Goal: Task Accomplishment & Management: Complete application form

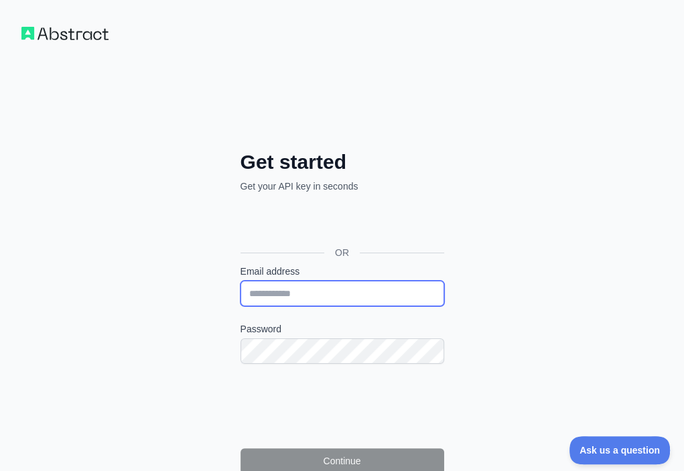
click at [240, 281] on input "Email address" at bounding box center [342, 293] width 204 height 25
paste input "**********"
type input "**********"
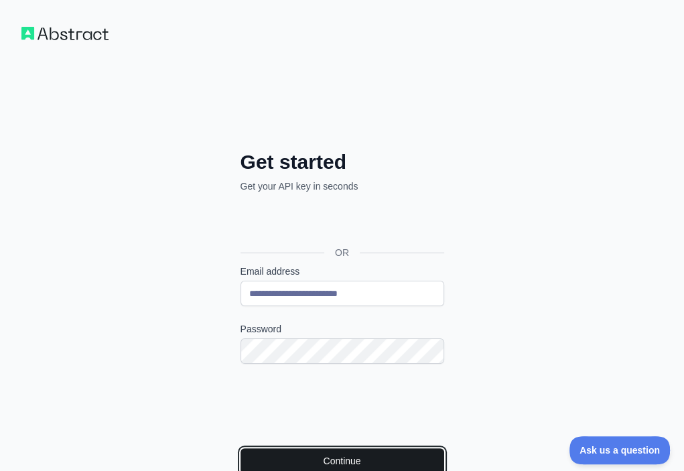
click at [242, 448] on button "Continue" at bounding box center [342, 460] width 204 height 25
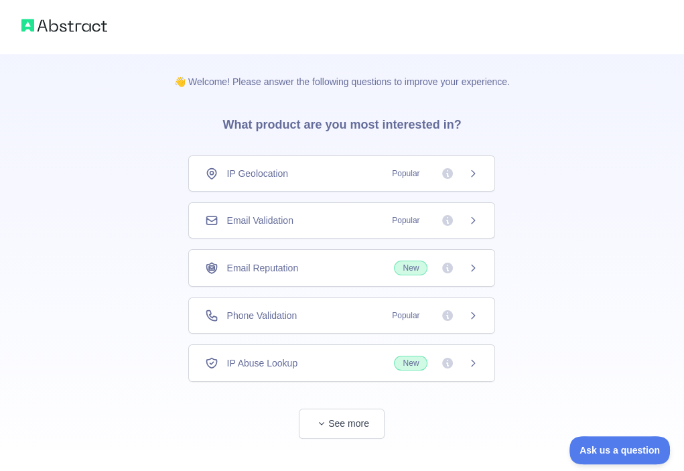
click at [313, 215] on div "Email Validation Popular" at bounding box center [341, 220] width 273 height 13
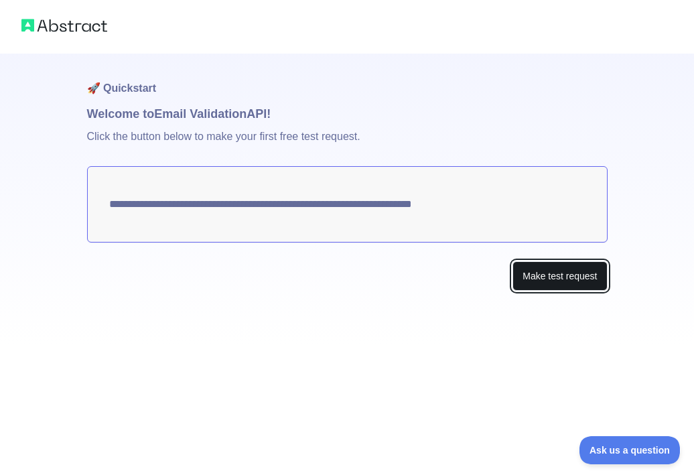
click at [597, 271] on button "Make test request" at bounding box center [559, 276] width 94 height 30
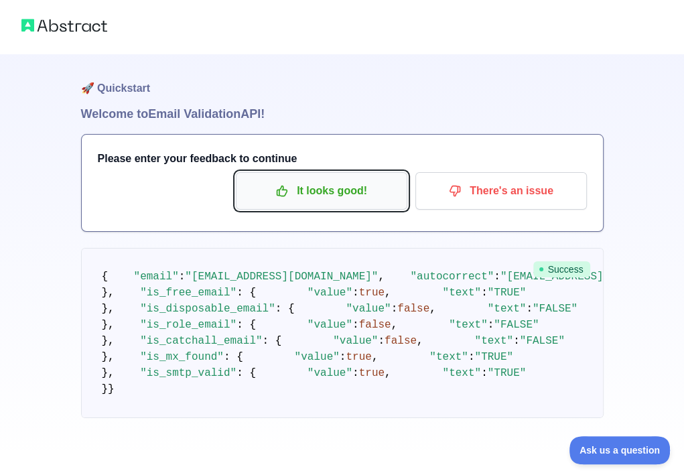
click at [316, 181] on p "It looks good!" at bounding box center [321, 190] width 151 height 23
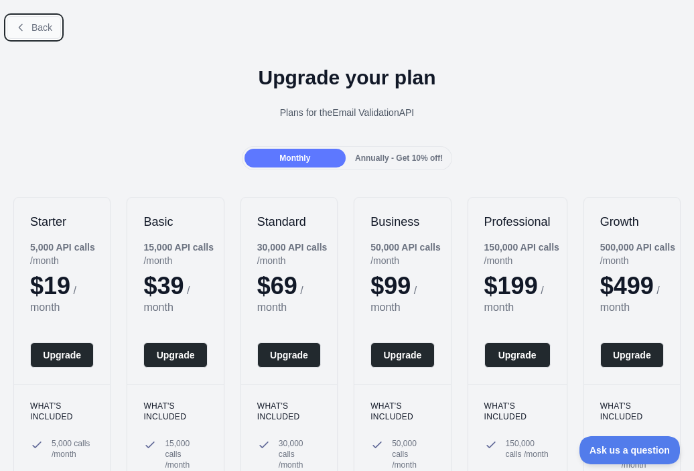
click at [48, 29] on span "Back" at bounding box center [41, 27] width 21 height 11
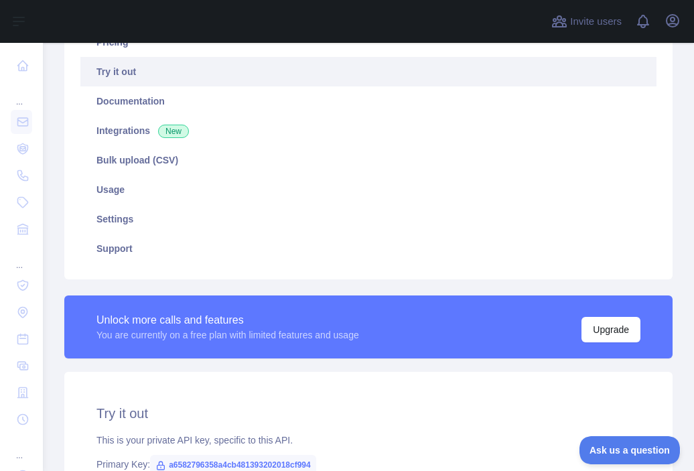
scroll to position [268, 0]
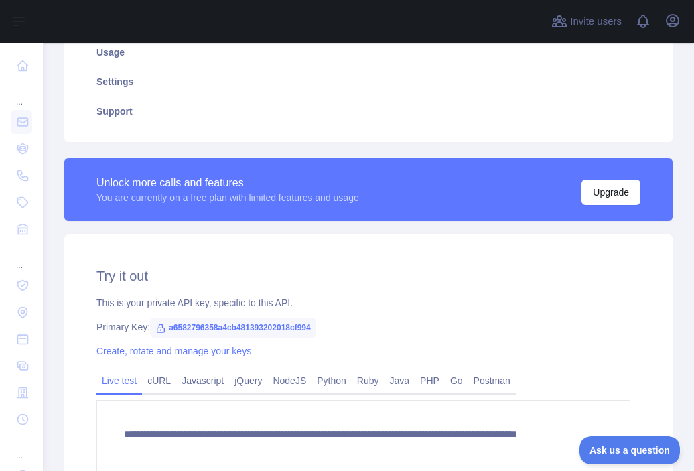
click at [236, 319] on span "a6582796358a4cb481393202018cf994" at bounding box center [233, 327] width 166 height 20
copy span "a6582796358a4cb481393202018cf994"
